Goal: Task Accomplishment & Management: Complete application form

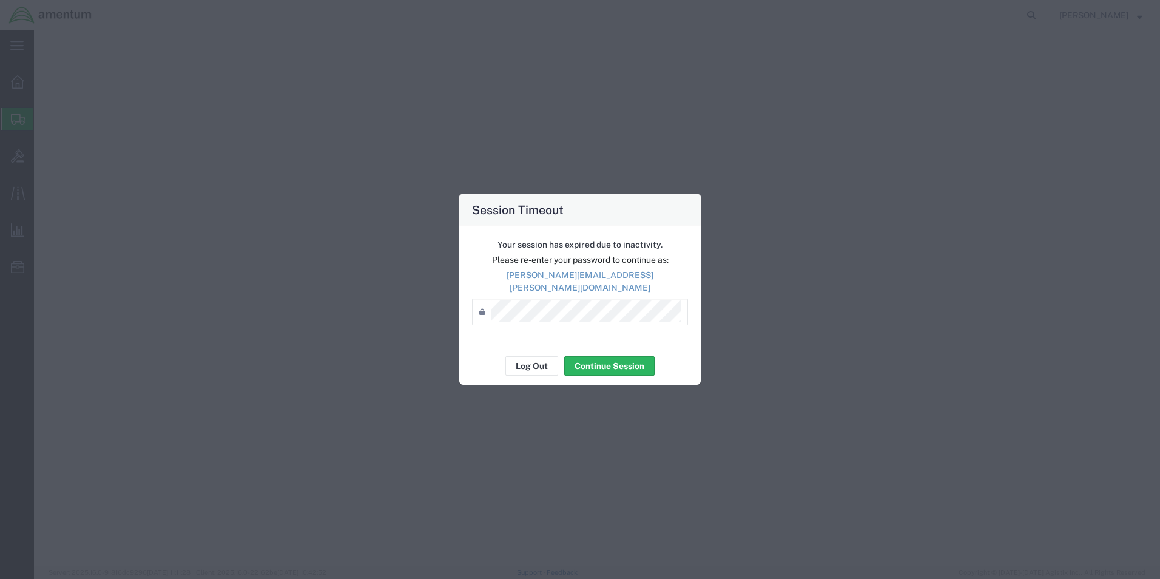
click at [592, 356] on button "Continue Session" at bounding box center [609, 365] width 90 height 19
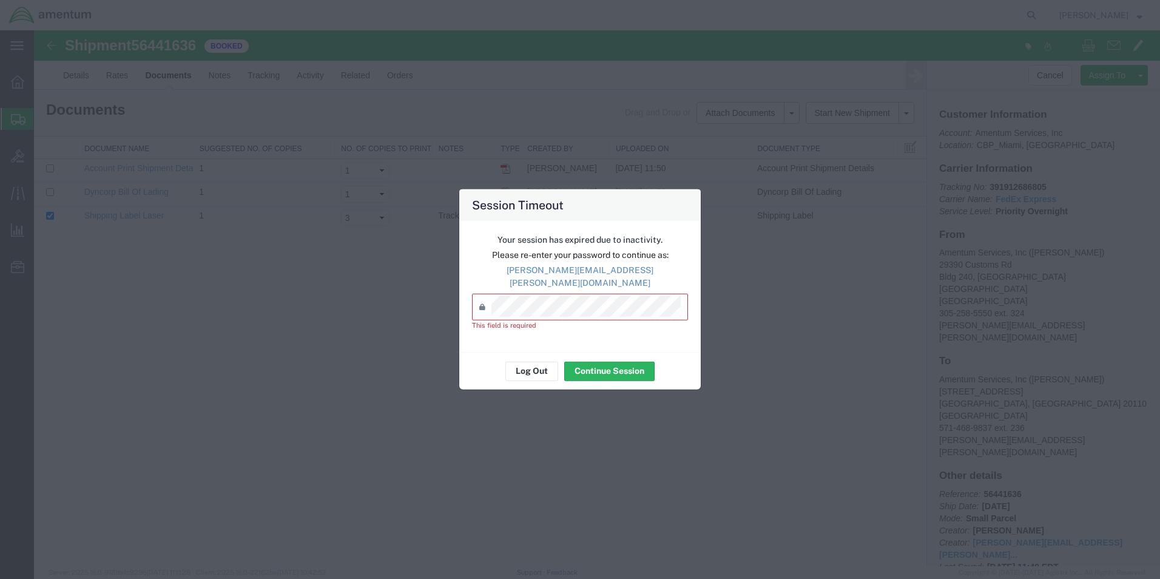
click at [483, 297] on icon at bounding box center [485, 306] width 12 height 19
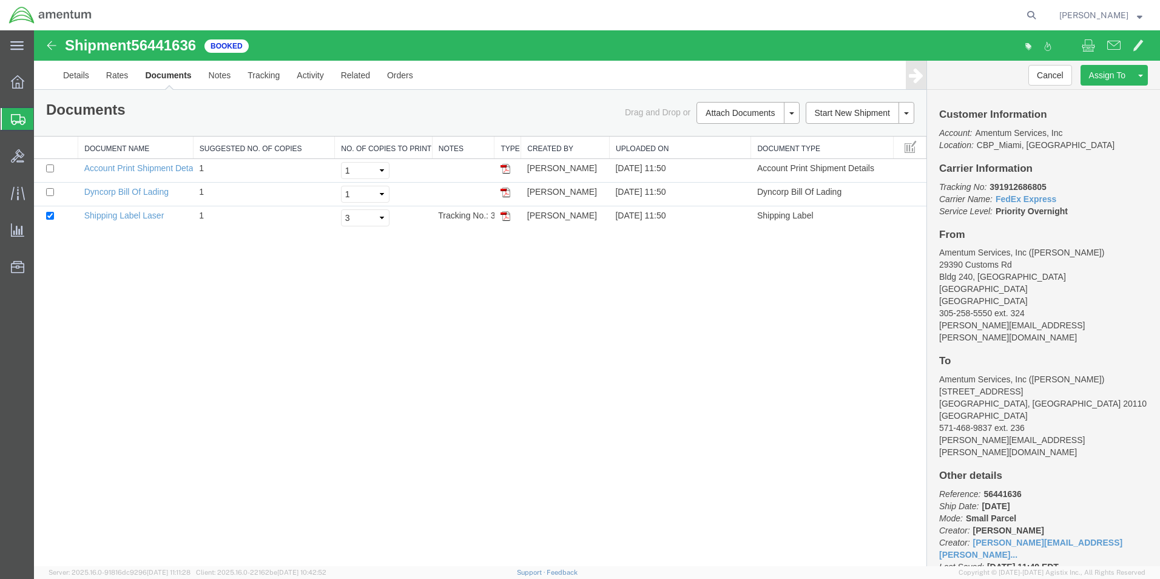
click at [0, 0] on span "Create Shipment" at bounding box center [0, 0] width 0 height 0
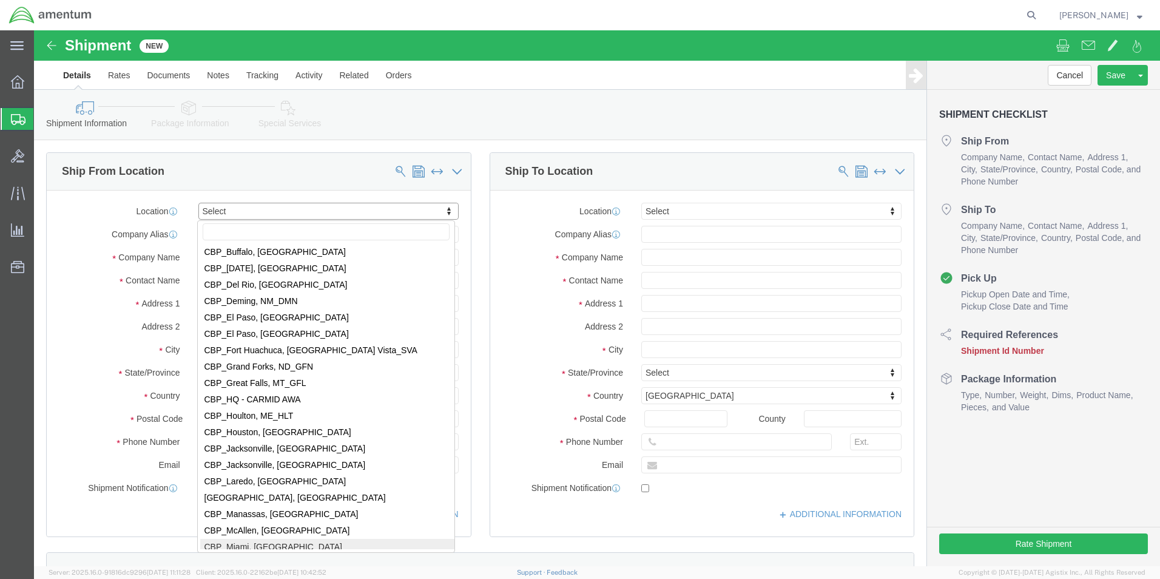
scroll to position [2356, 0]
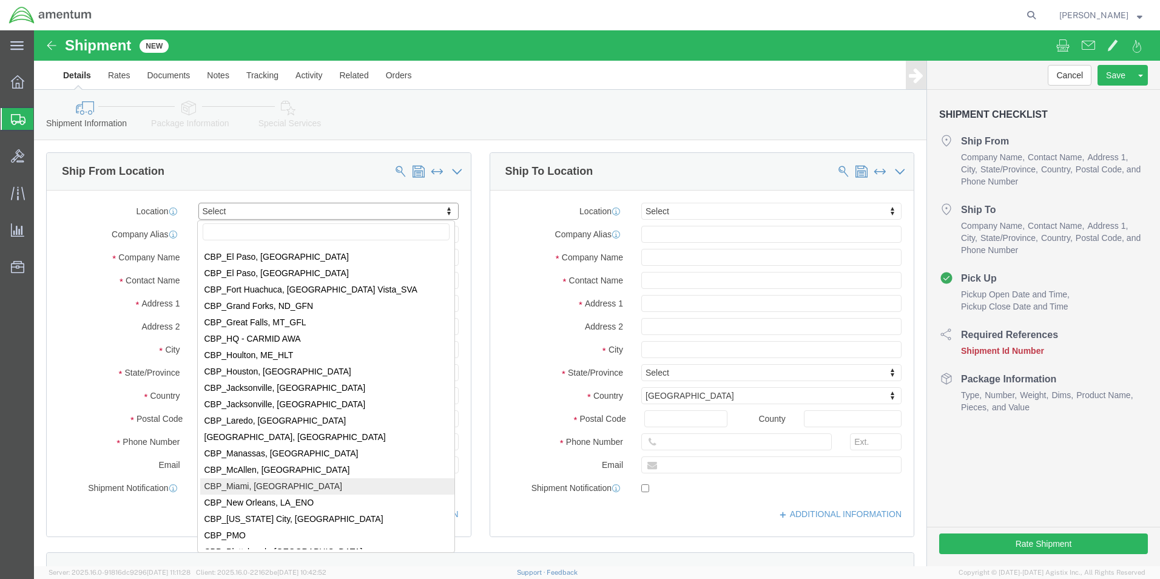
select select "49931"
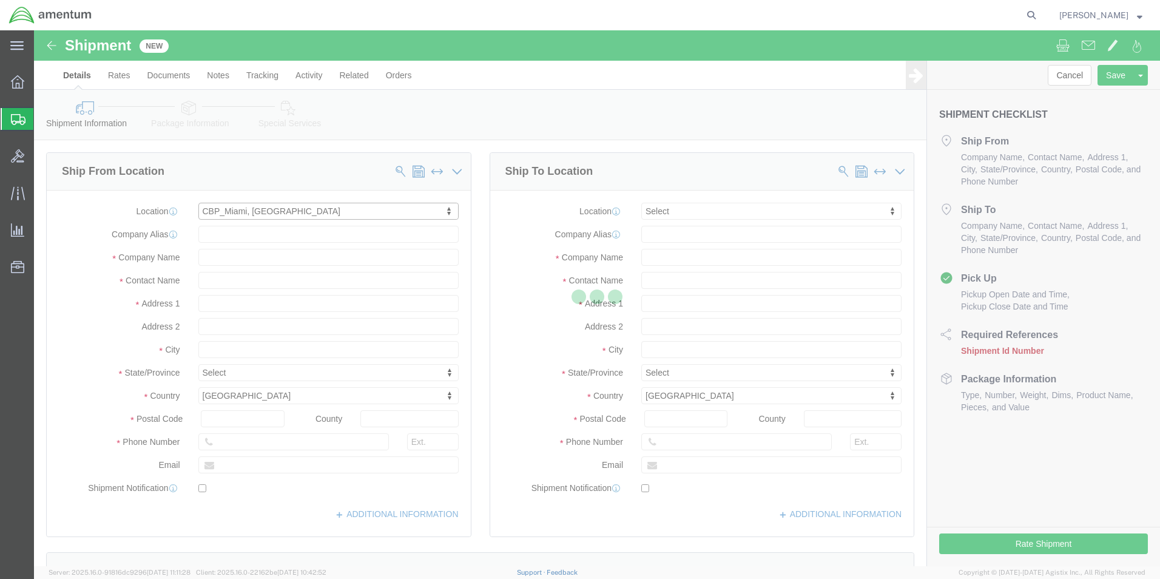
select select "FL"
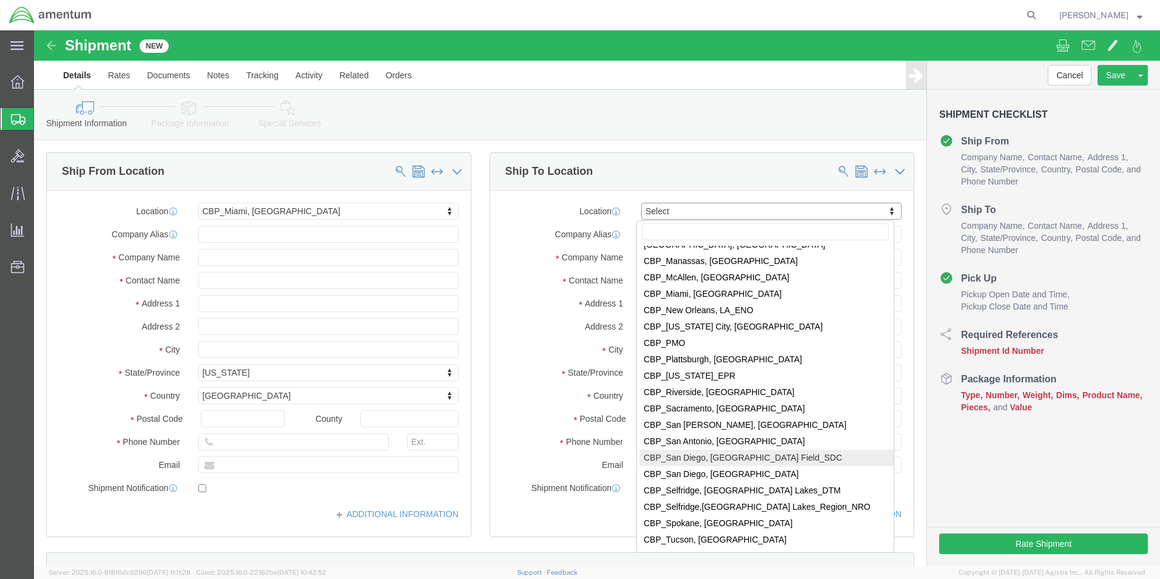
scroll to position [2609, 0]
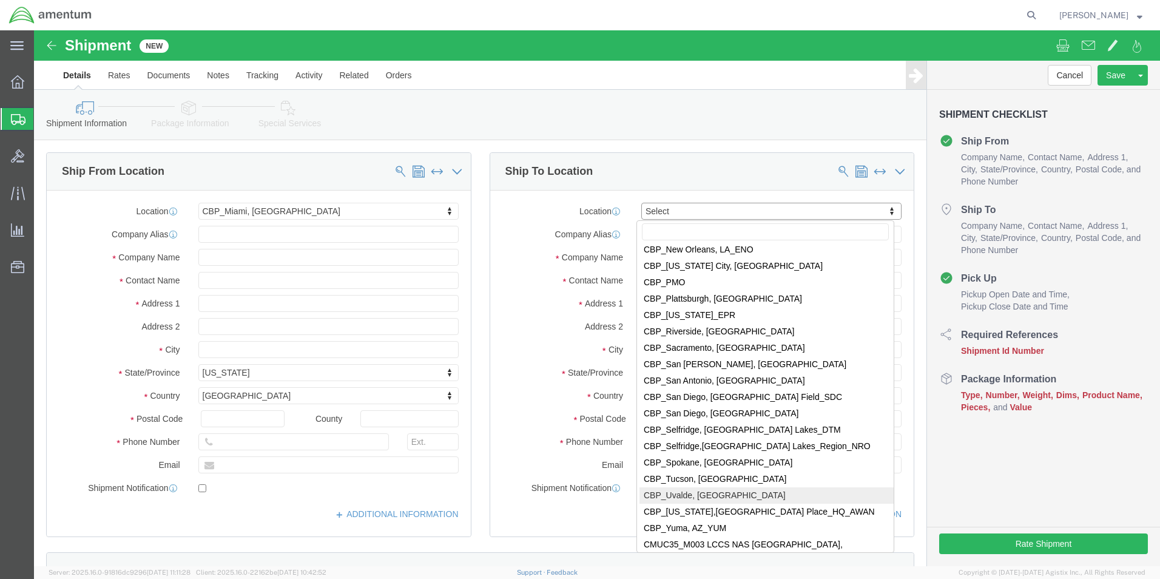
select select "49950"
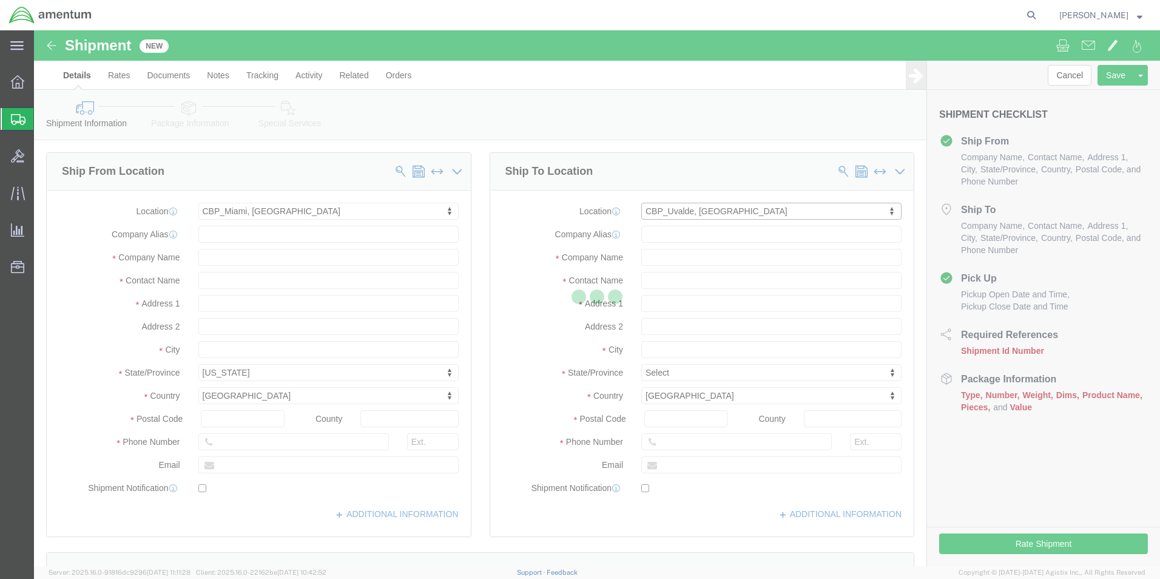
select select "[GEOGRAPHIC_DATA]"
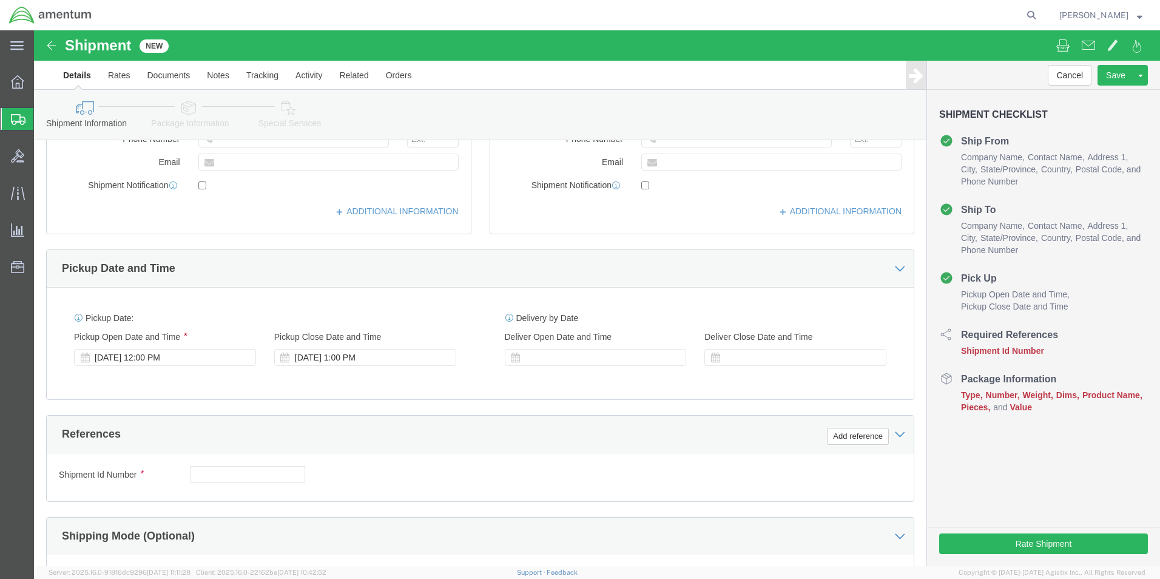
scroll to position [303, 0]
click button "Add reference"
click select "Select Account Type Activity ID Airline Appointment Number ASN Batch Request # …"
select select "DEPT"
click select "Select Account Type Activity ID Airline Appointment Number ASN Batch Request # …"
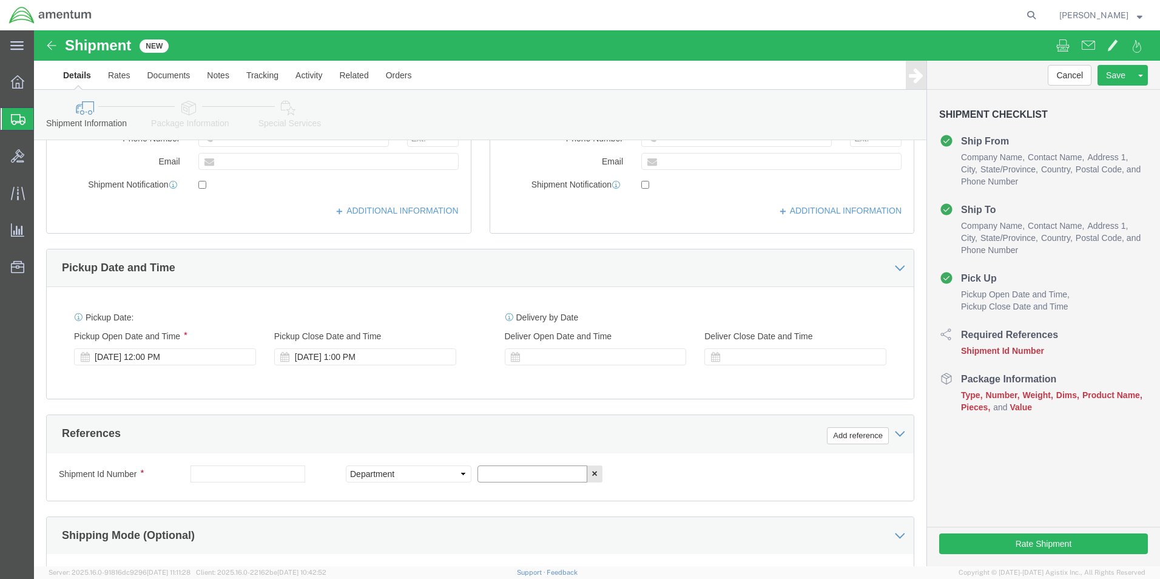
click input "text"
click input "cbp"
type input "CBP"
click button "Add reference"
click select "Select Account Type Activity ID Airline Appointment Number ASN Batch Request # …"
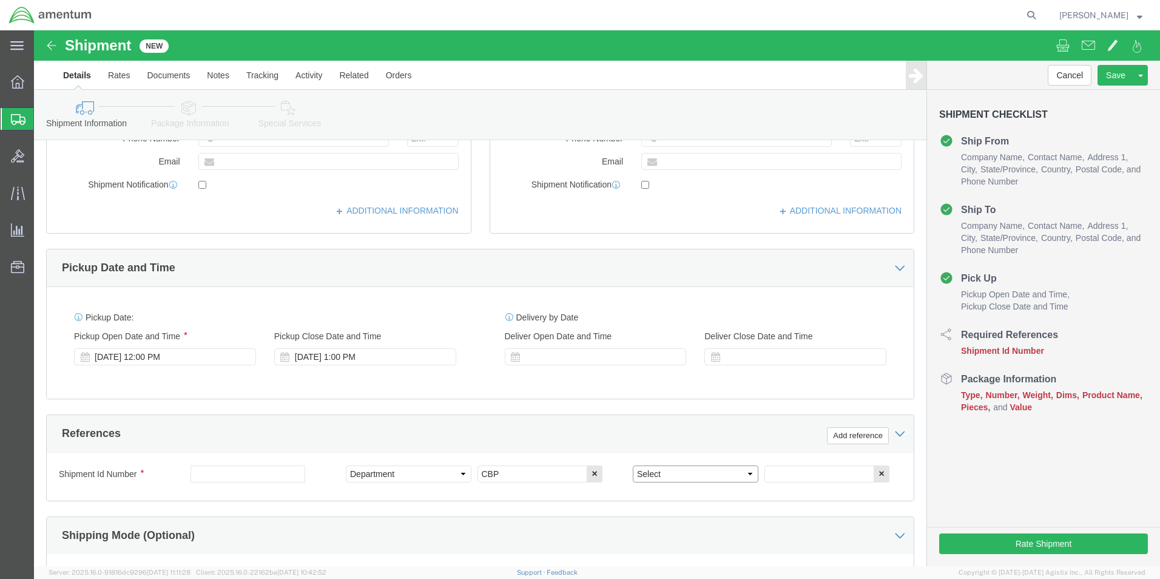
select select "PROJNUM"
click select "Select Account Type Activity ID Airline Appointment Number ASN Batch Request # …"
click input "text"
type input "6118.03.03.2219.000.EMI.0000"
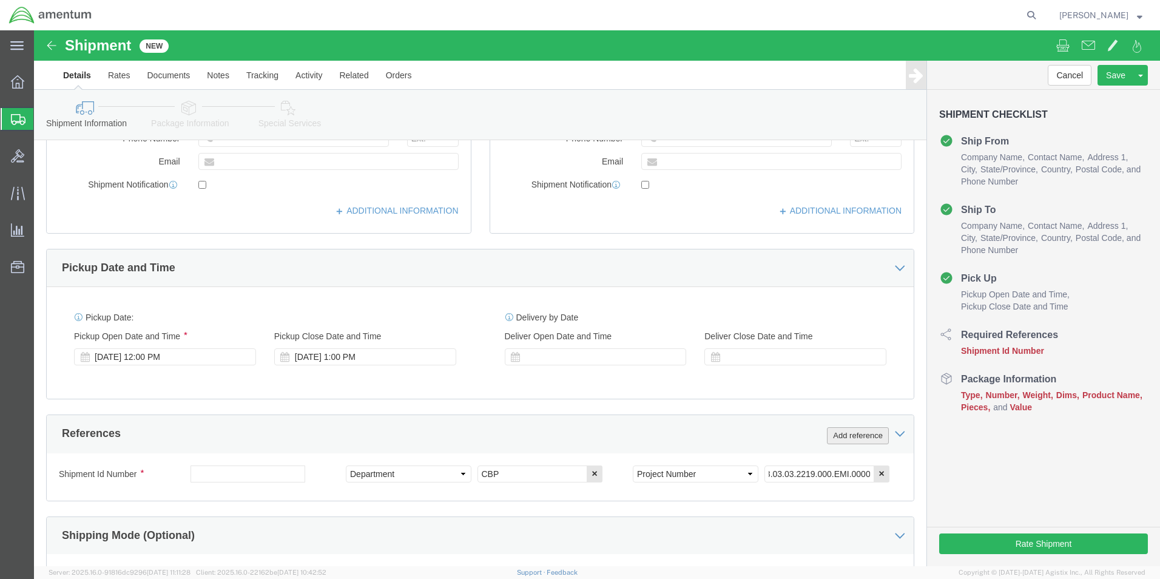
scroll to position [0, 0]
click button "Add reference"
click select "Select Account Type Activity ID Airline Appointment Number ASN Batch Request # …"
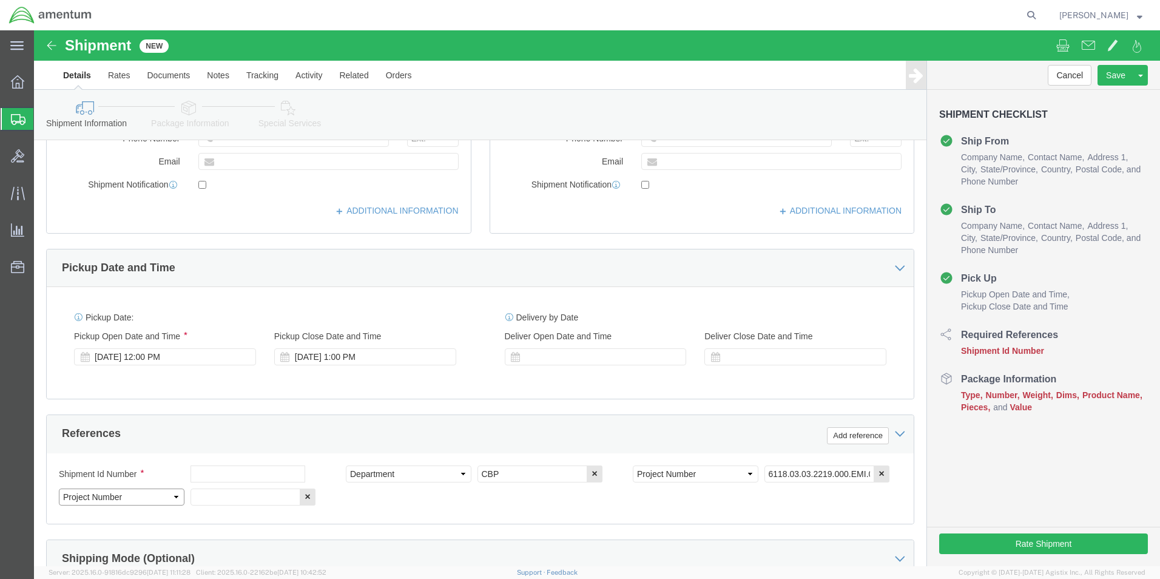
select select "CUSTREF"
click select "Select Account Type Activity ID Airline Appointment Number ASN Batch Request # …"
click input "text"
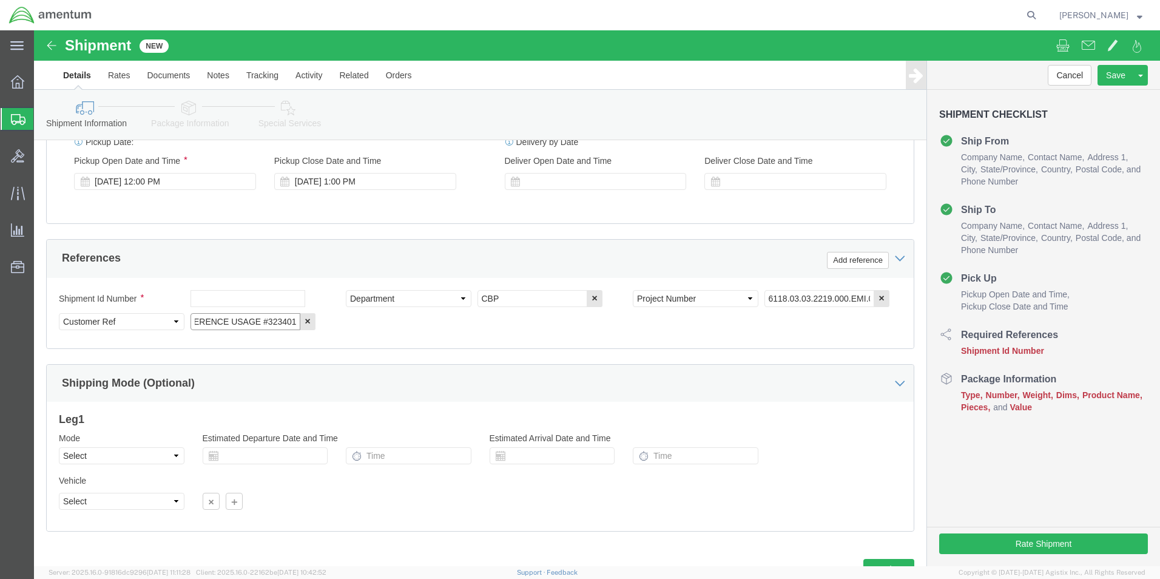
scroll to position [485, 0]
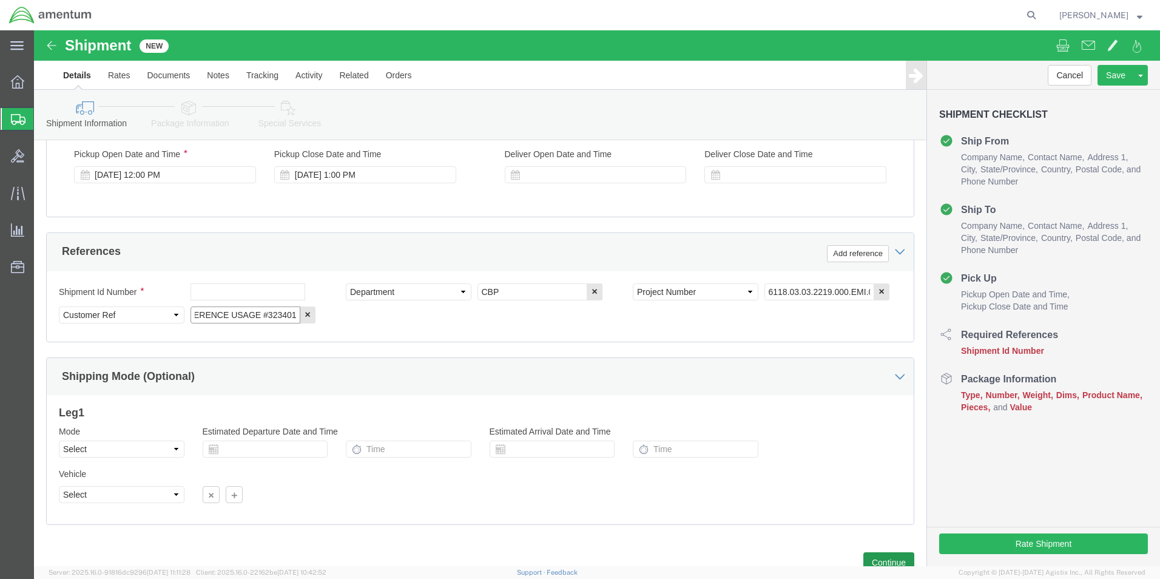
type input "HORIZON REFERENCE USAGE #323401"
click button "Continue"
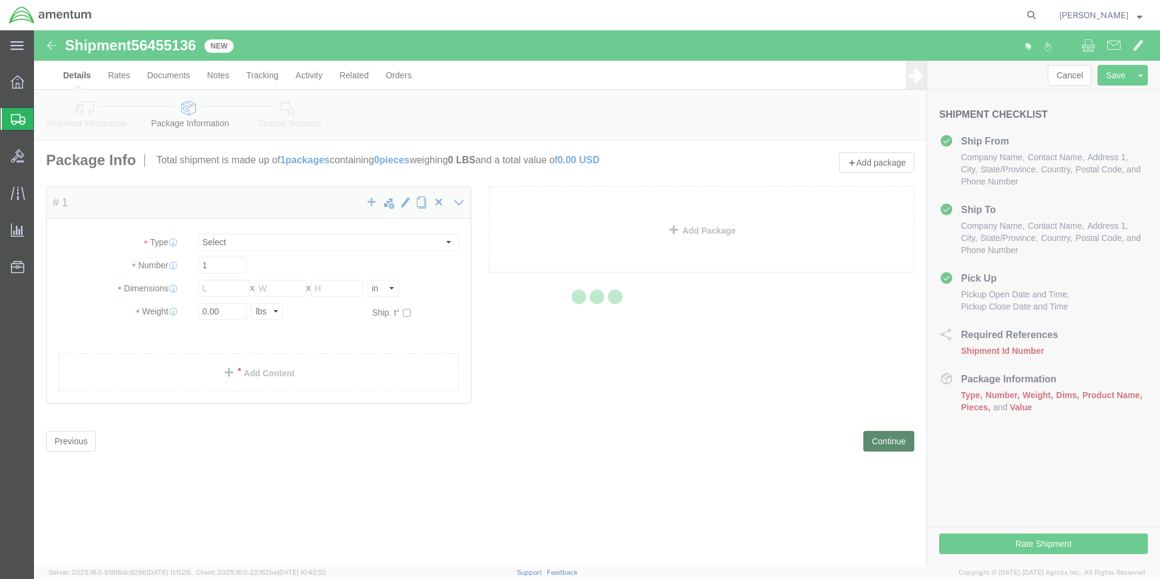
select select "CBOX"
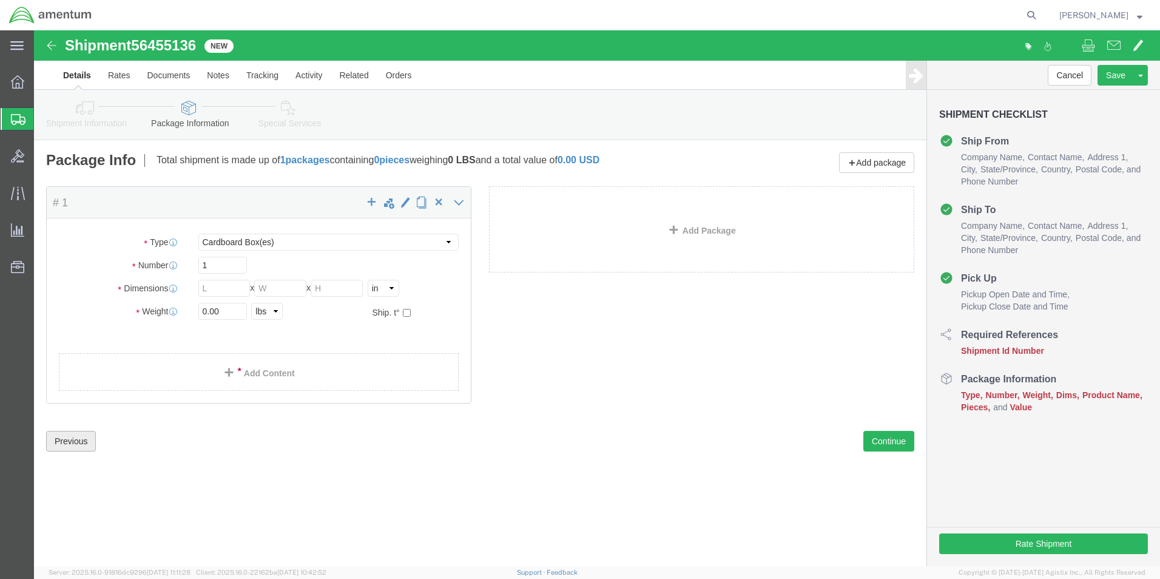
click button "Previous"
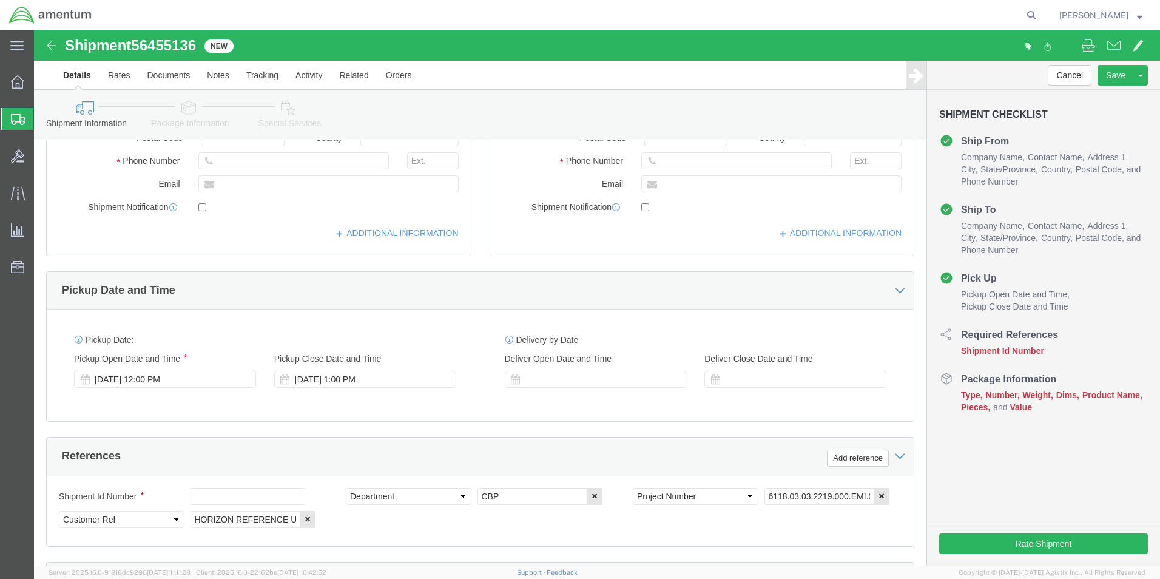
scroll to position [364, 0]
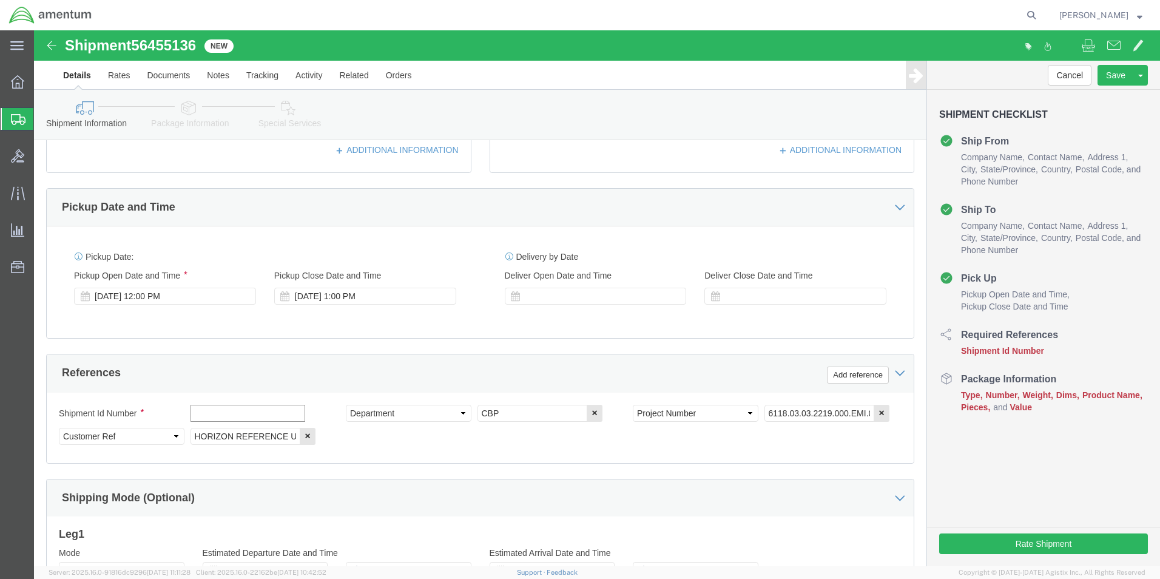
click input "text"
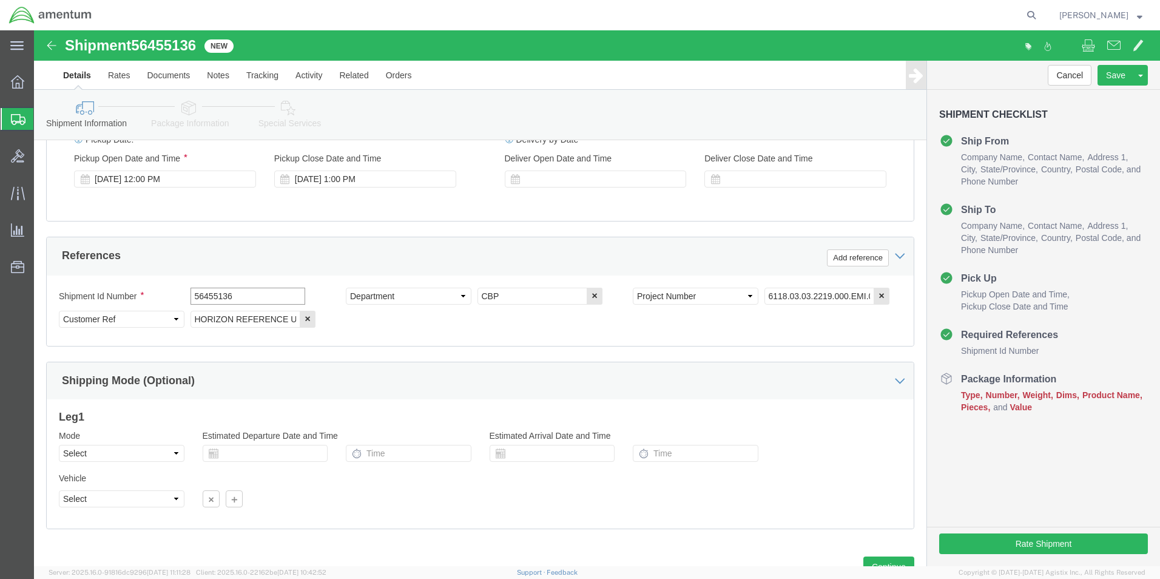
scroll to position [485, 0]
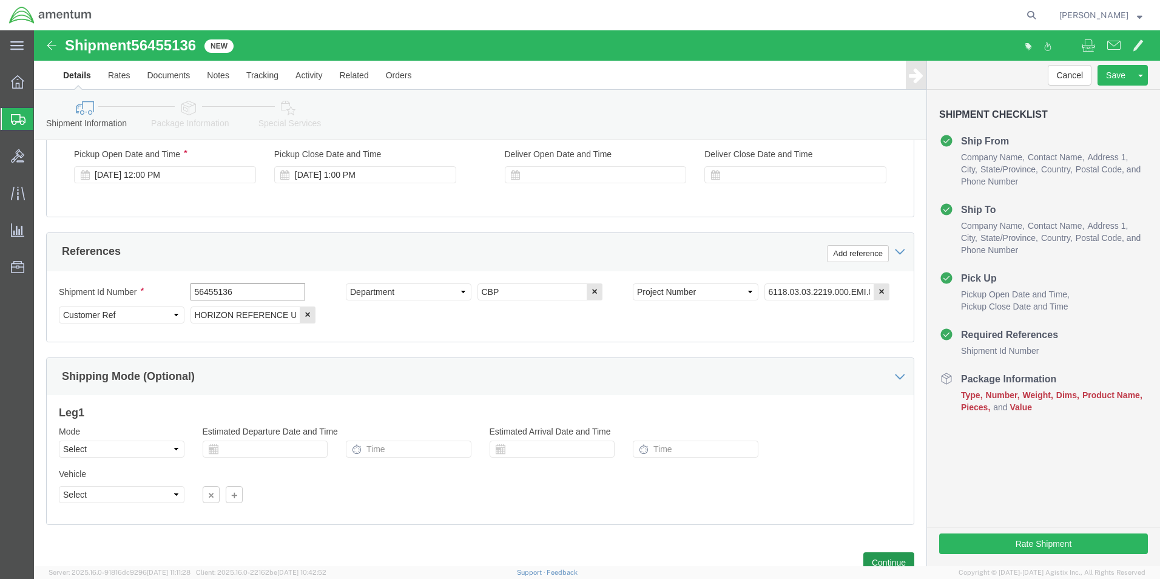
type input "56455136"
click button "Continue"
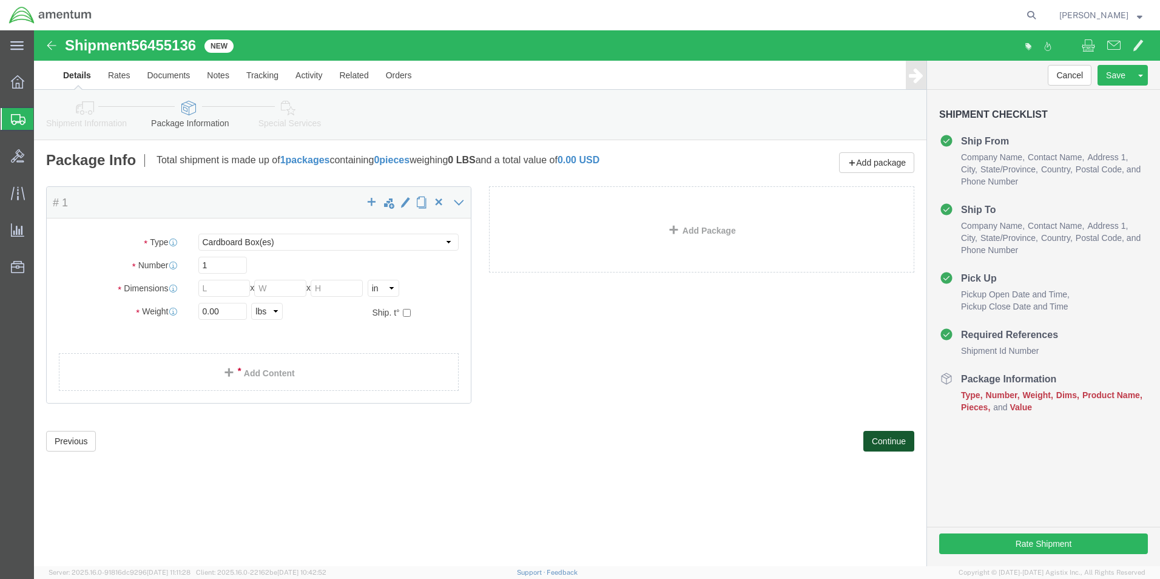
scroll to position [0, 0]
click input "text"
type input "9"
click input "text"
type input "9"
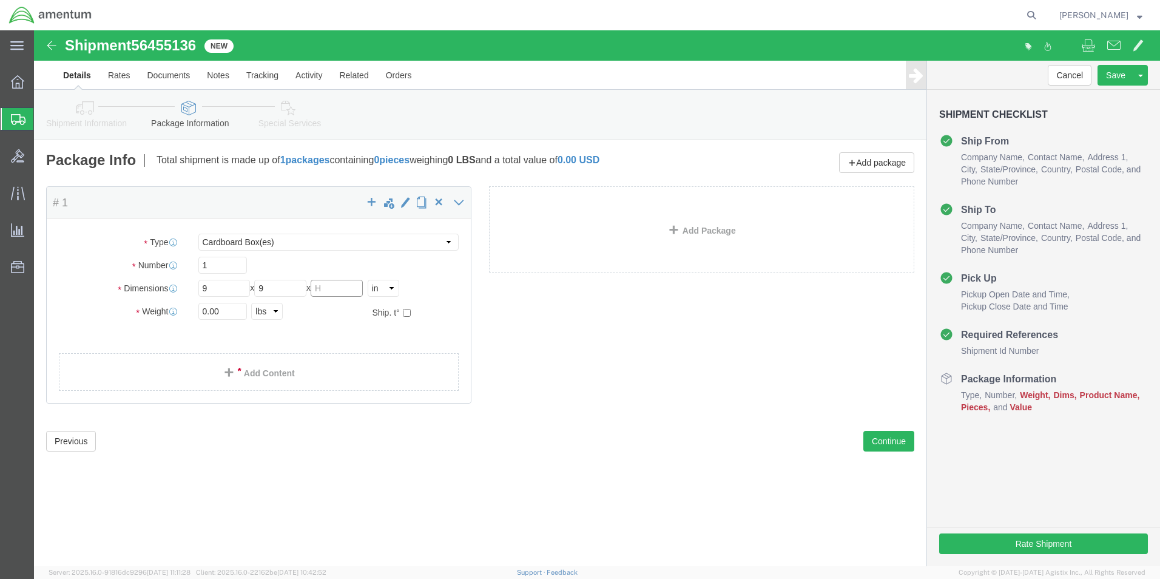
click input "text"
type input "15"
click input "0.00"
type input "4.00"
click span
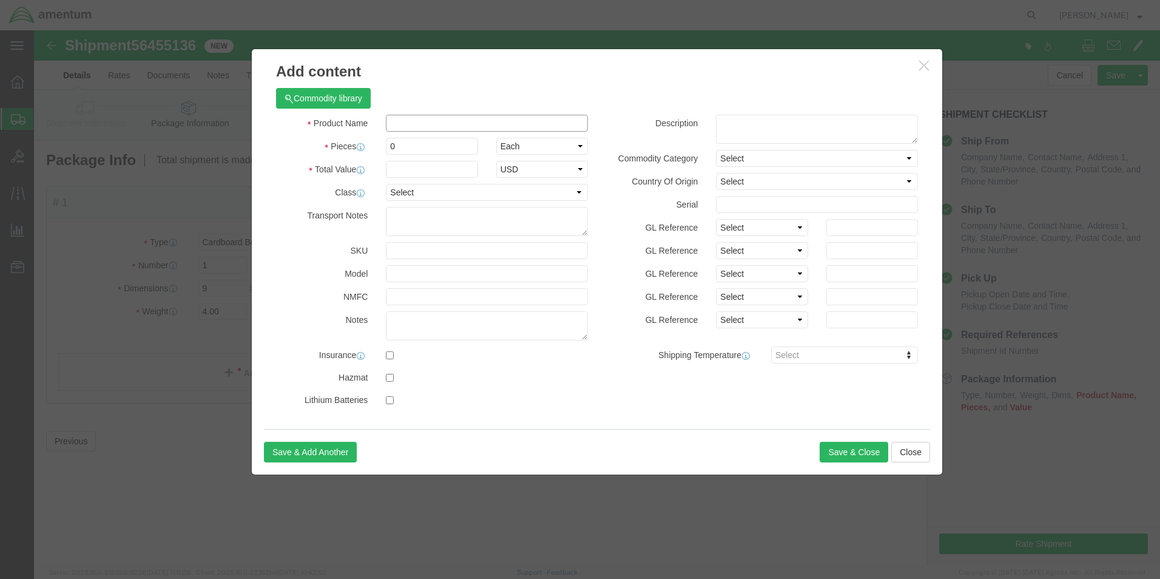
click input "text"
type input "HORIZON REFERENCE"
click input "0"
type input "1"
click input "text"
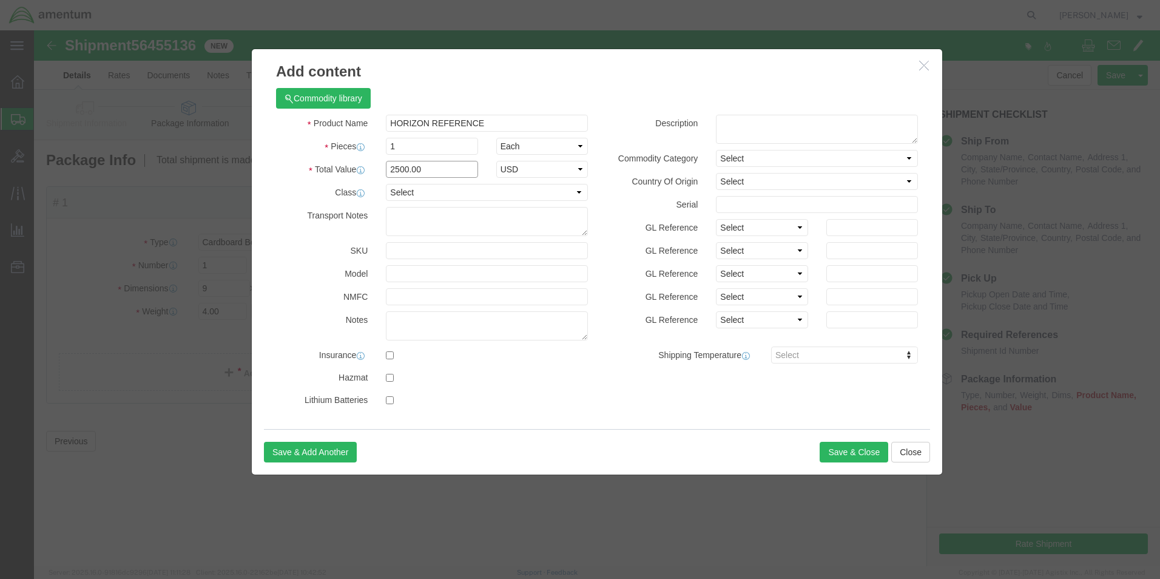
type input "2500.00"
click div "Save & Add Another Save & Close Close"
click button "Save & Close"
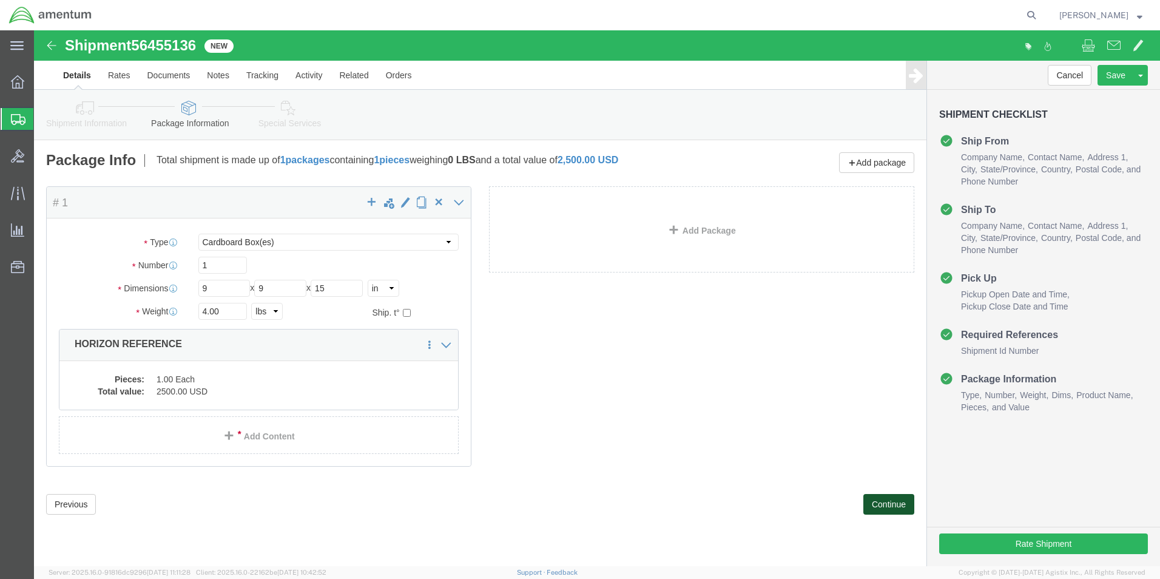
click button "Continue"
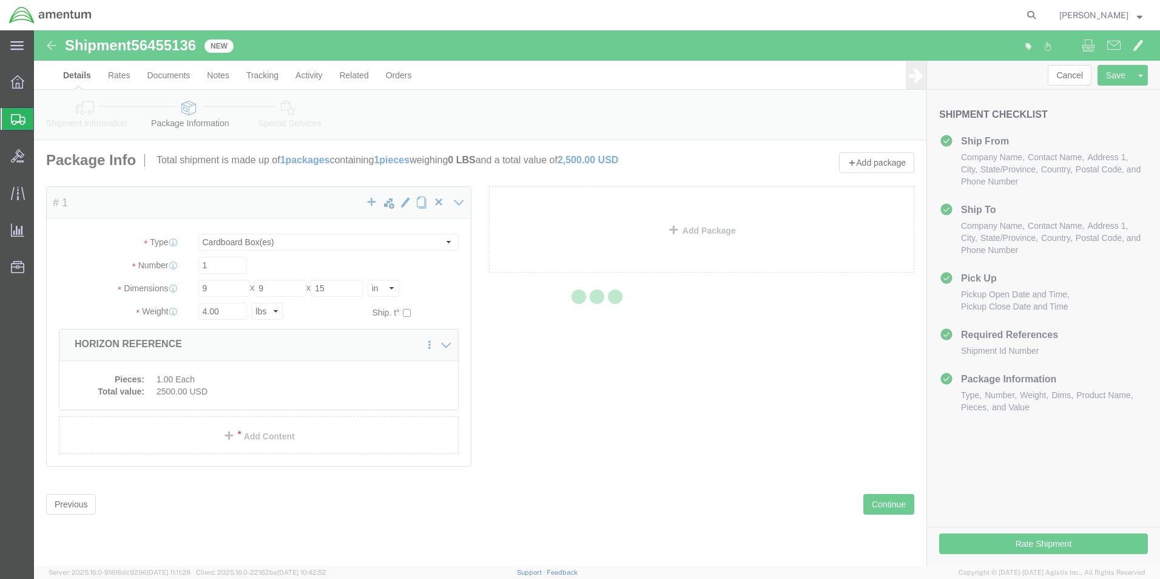
select select
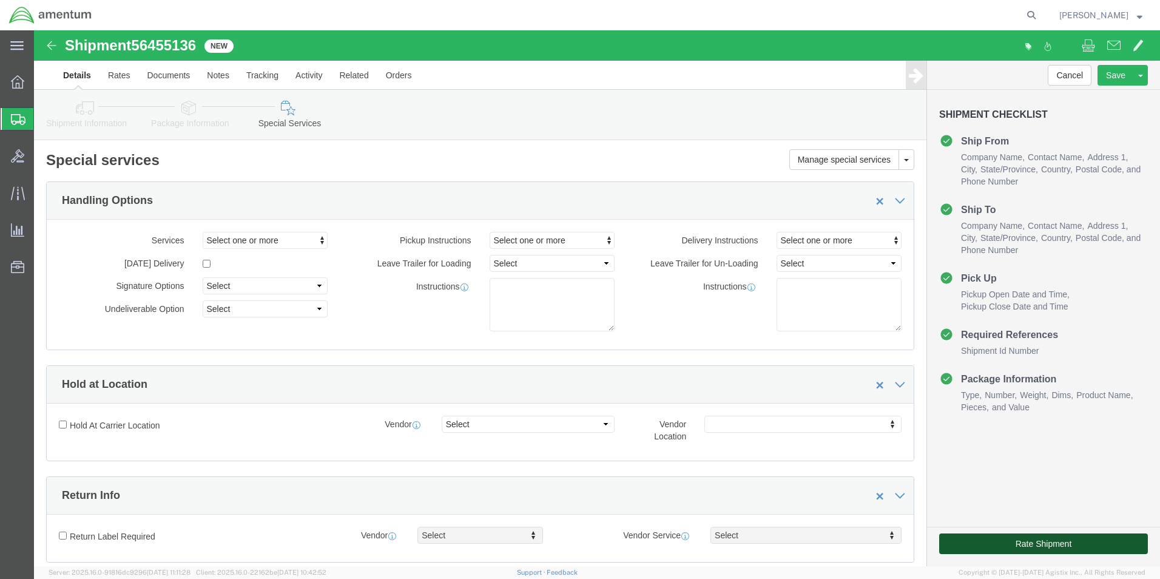
click button "Rate Shipment"
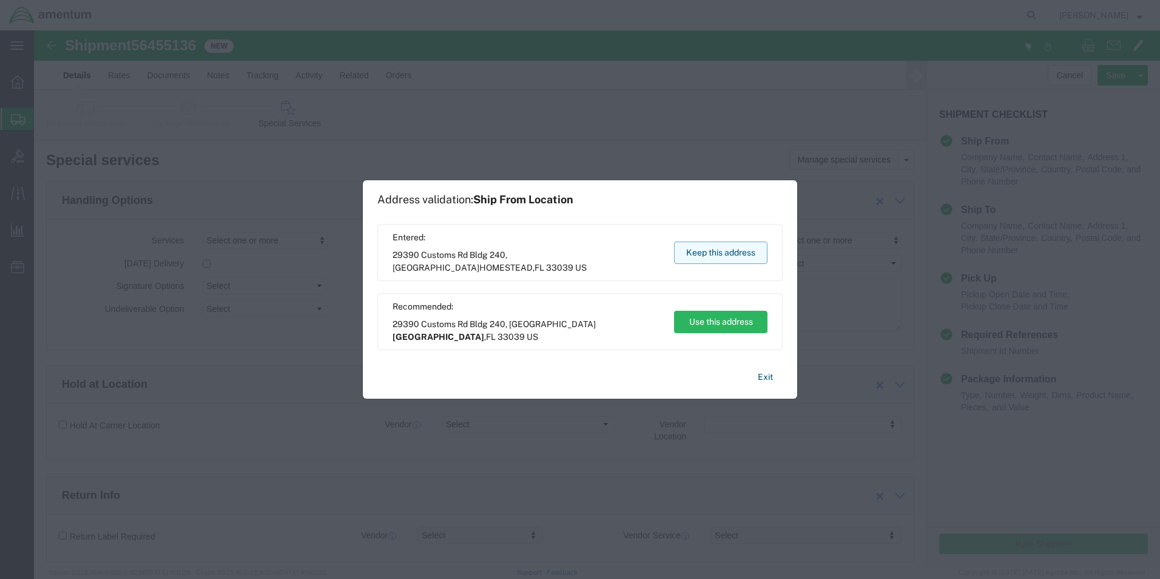
click at [735, 255] on button "Keep this address" at bounding box center [720, 252] width 93 height 22
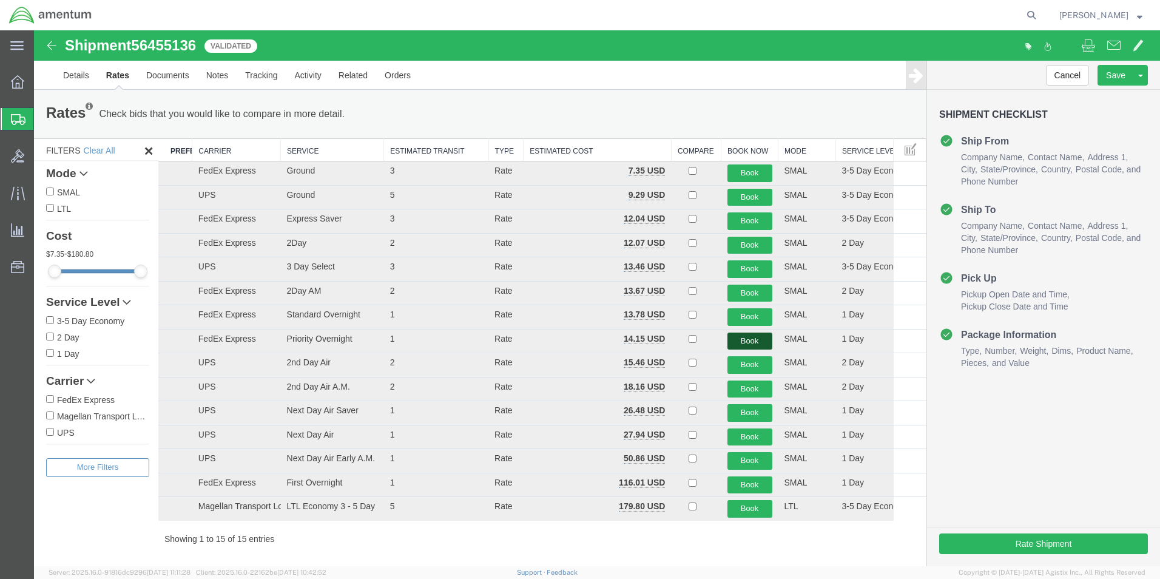
click at [745, 343] on button "Book" at bounding box center [749, 341] width 45 height 18
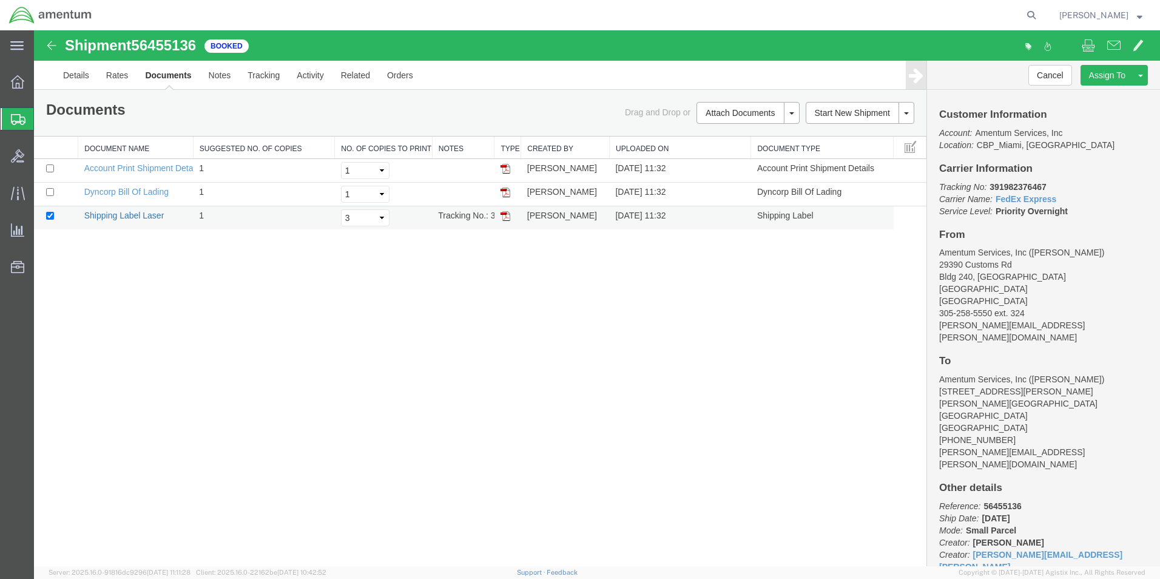
click at [90, 214] on link "Shipping Label Laser" at bounding box center [124, 216] width 80 height 10
click at [0, 0] on span "Create Shipment" at bounding box center [0, 0] width 0 height 0
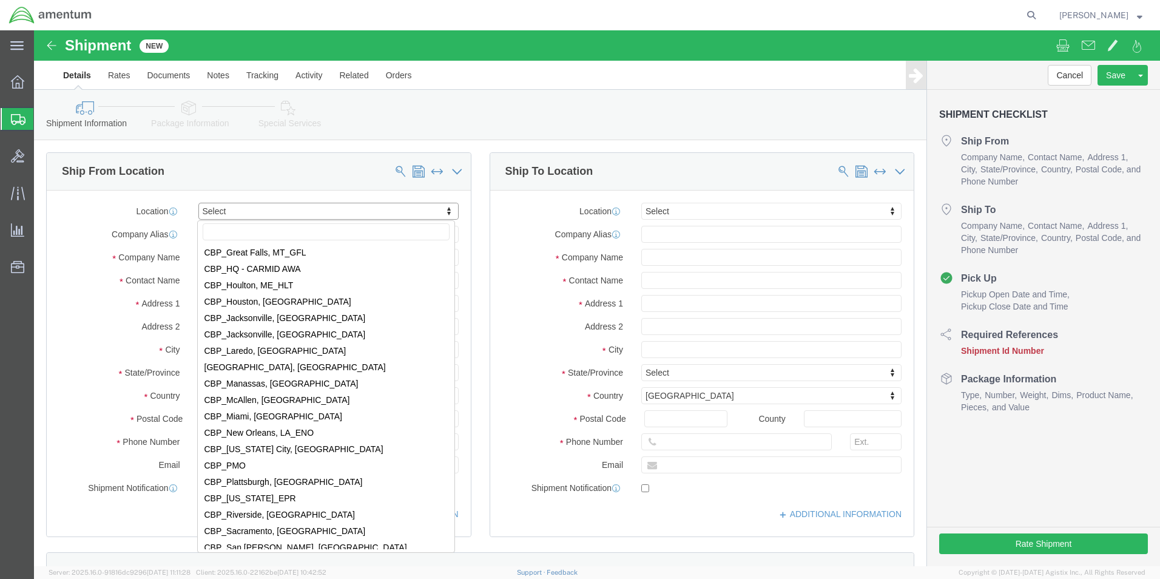
scroll to position [2427, 0]
select select "49931"
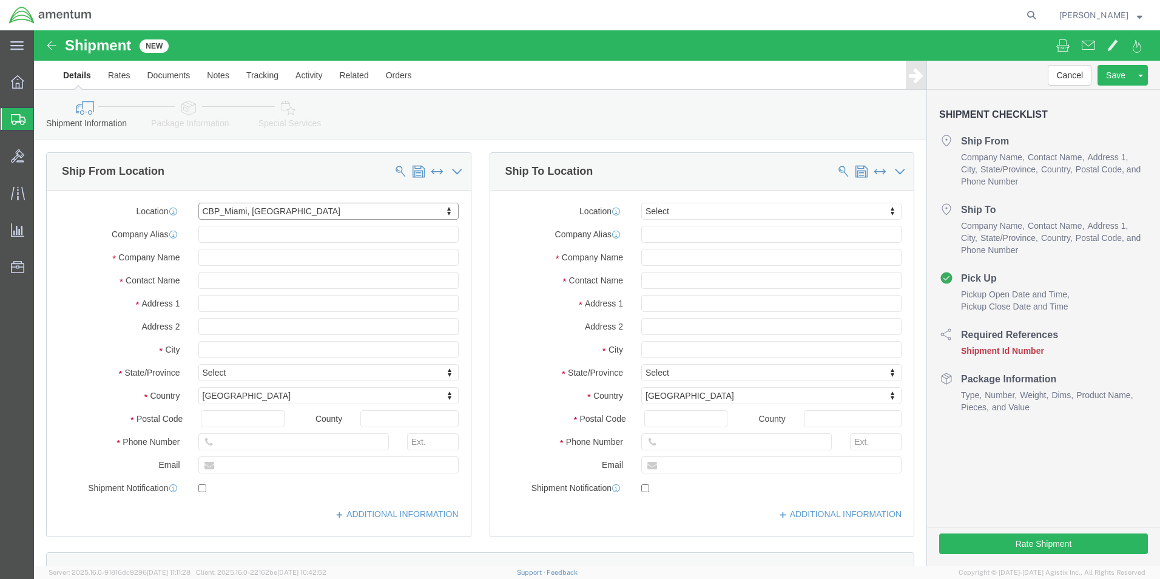
select select "FL"
drag, startPoint x: 886, startPoint y: 215, endPoint x: 845, endPoint y: 184, distance: 50.7
